Goal: Transaction & Acquisition: Obtain resource

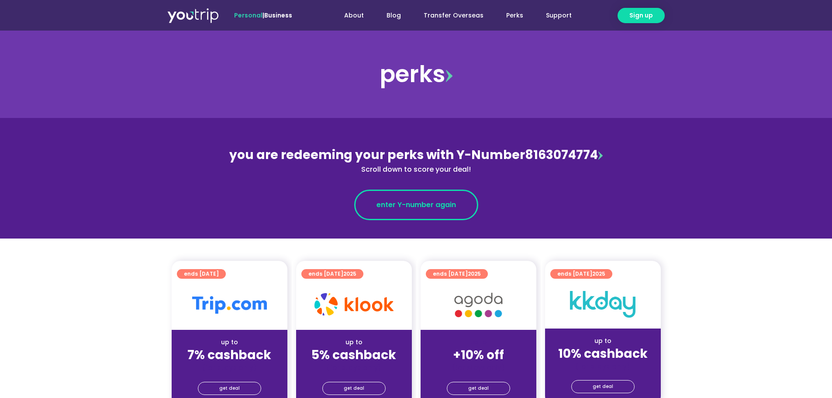
click at [406, 207] on span "enter Y-number again" at bounding box center [415, 204] width 79 height 10
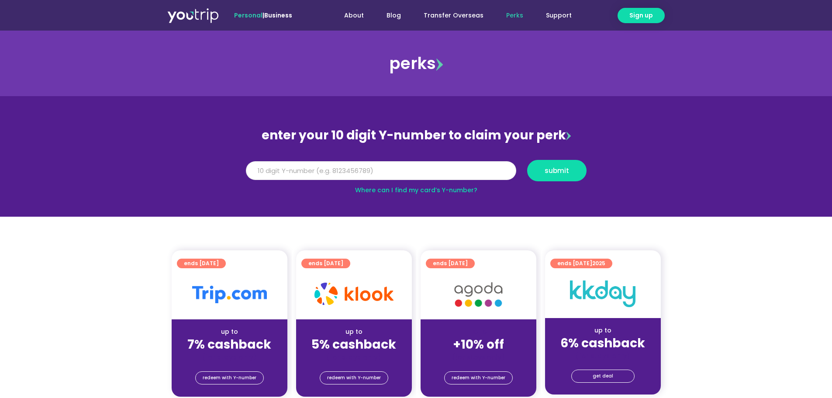
click at [346, 173] on input "Y Number" at bounding box center [381, 170] width 270 height 19
click at [430, 191] on link "Where can I find my card’s Y-number?" at bounding box center [416, 190] width 122 height 9
click at [271, 168] on input "Y Number" at bounding box center [381, 170] width 270 height 19
click at [249, 171] on input "8163074774" at bounding box center [381, 170] width 270 height 19
click at [268, 167] on input "8163074774" at bounding box center [381, 170] width 270 height 19
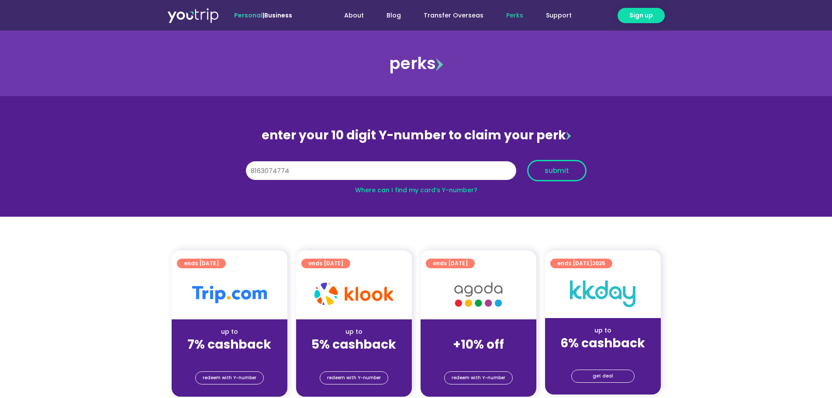
type input "8163074774"
click at [557, 173] on span "submit" at bounding box center [556, 170] width 24 height 7
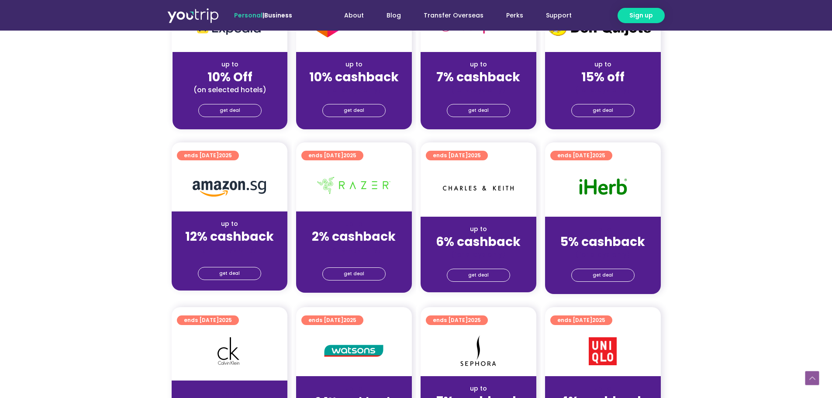
scroll to position [291, 0]
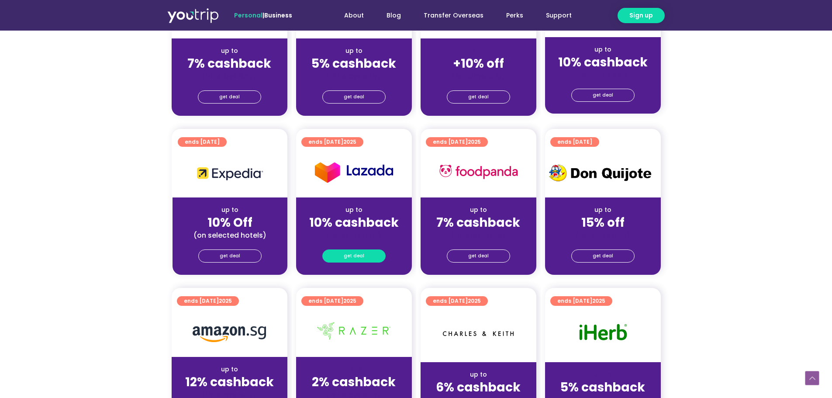
click at [349, 262] on span "get deal" at bounding box center [354, 256] width 21 height 12
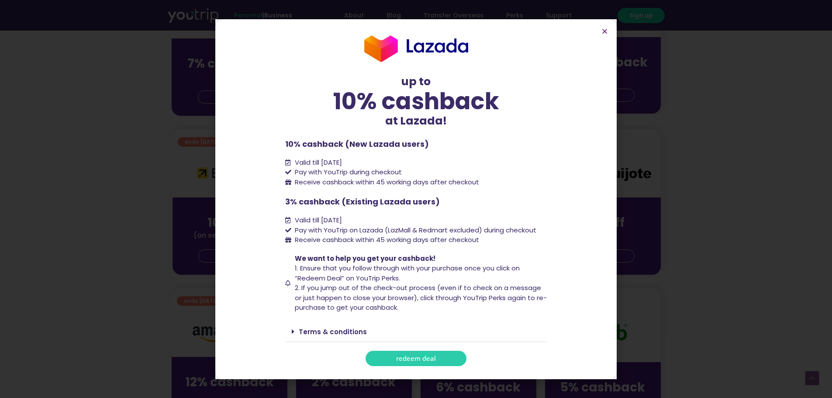
click at [424, 361] on span "redeem deal" at bounding box center [416, 358] width 40 height 7
